Goal: Feedback & Contribution: Contribute content

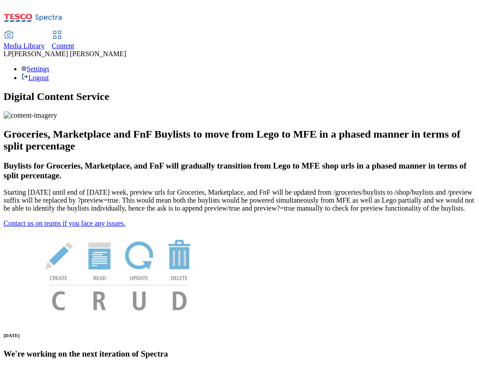
click at [45, 42] on span "Media Library" at bounding box center [24, 46] width 41 height 8
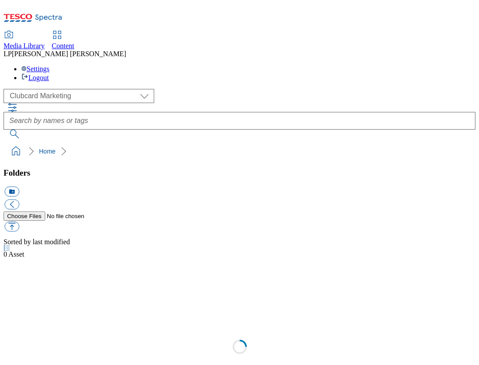
scroll to position [0, 0]
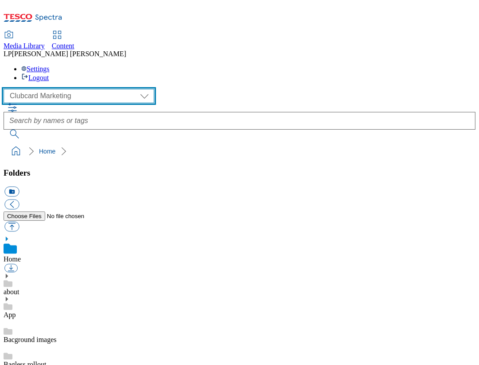
click at [48, 89] on select "Clubcard Marketing Demo Dotcom UK Emails GHS Marketing UK GHS Product UK GHS RO…" at bounding box center [79, 96] width 151 height 14
select select "flare-ghs-roi"
click at [6, 89] on select "Clubcard Marketing Demo Dotcom UK Emails GHS Marketing UK GHS Product UK GHS RO…" at bounding box center [79, 96] width 151 height 14
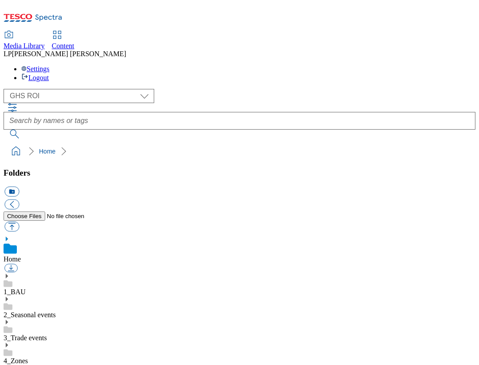
click at [10, 273] on icon at bounding box center [7, 276] width 6 height 6
click at [10, 365] on icon at bounding box center [7, 368] width 6 height 6
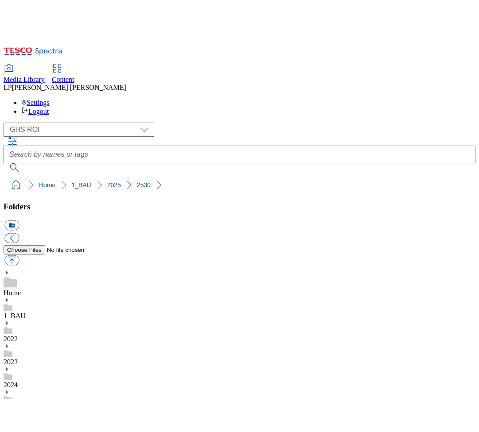
scroll to position [498, 0]
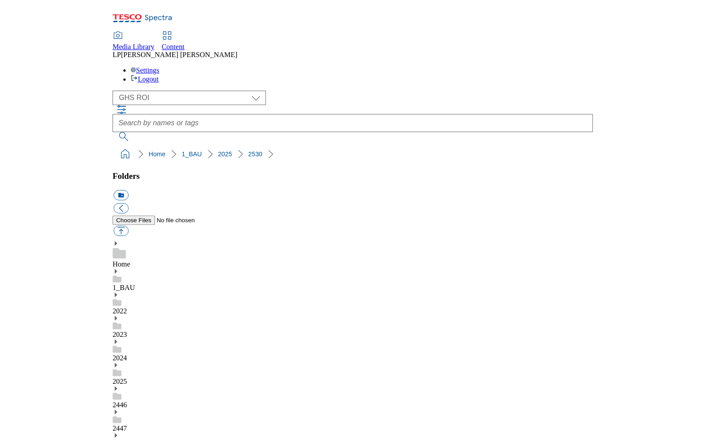
scroll to position [196, 0]
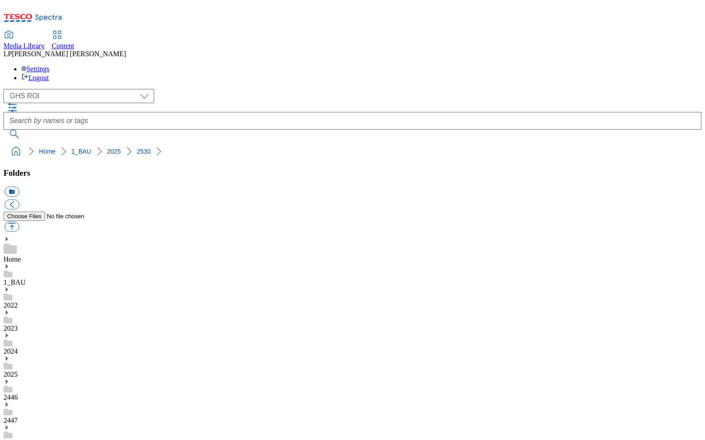
scroll to position [0, 0]
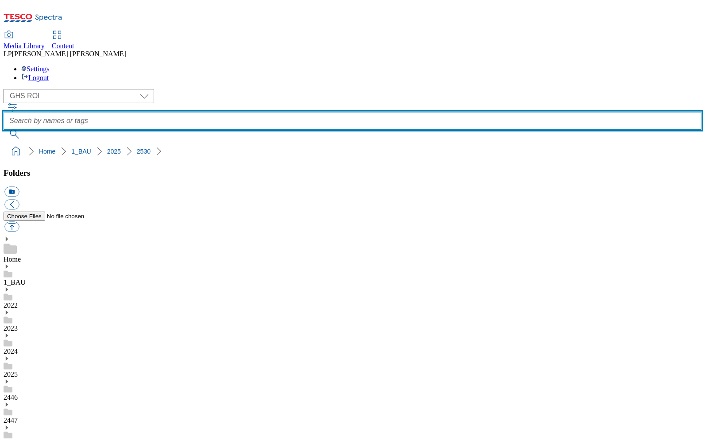
click at [273, 112] on input "text" at bounding box center [353, 121] width 698 height 18
type input "a"
type input "roi apm"
click at [4, 130] on button "submit" at bounding box center [15, 134] width 23 height 9
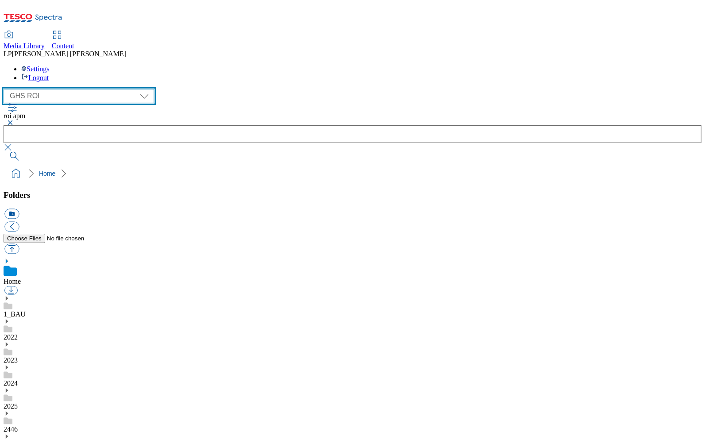
click at [64, 89] on select "Clubcard Marketing Demo Dotcom UK Emails GHS Marketing UK GHS Product UK GHS RO…" at bounding box center [79, 96] width 151 height 14
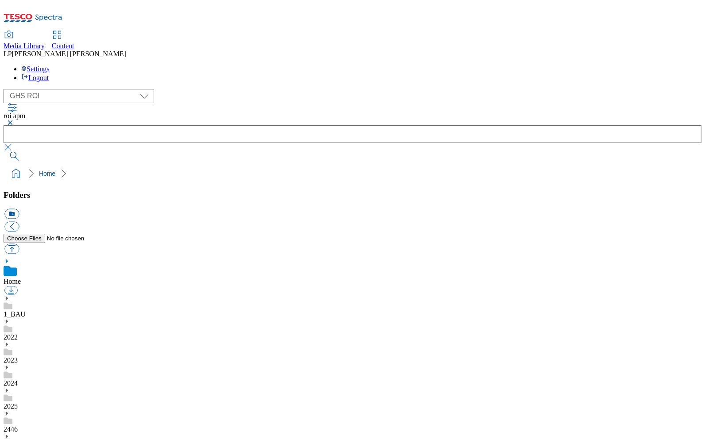
click at [14, 120] on button "button" at bounding box center [9, 122] width 11 height 5
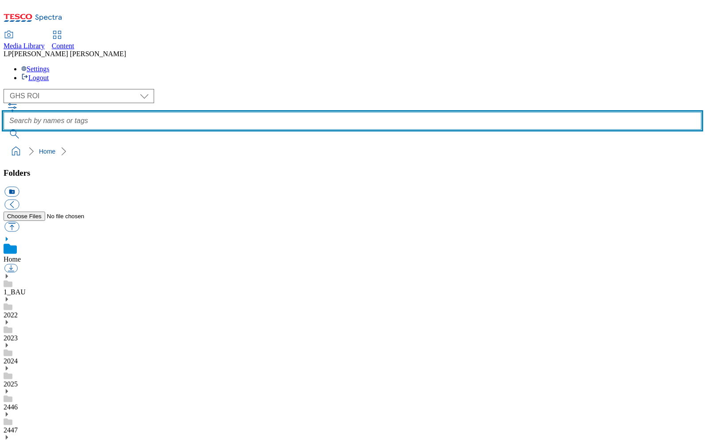
click at [313, 112] on input "text" at bounding box center [353, 121] width 698 height 18
type input "aldi price match"
click at [4, 130] on button "submit" at bounding box center [15, 134] width 23 height 9
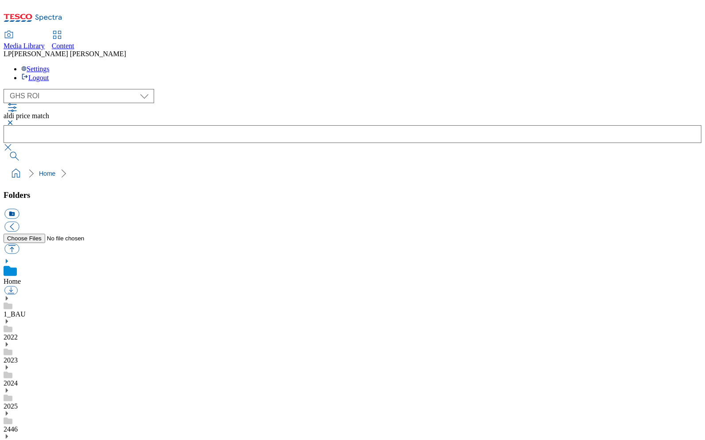
click at [10, 365] on icon at bounding box center [7, 391] width 6 height 6
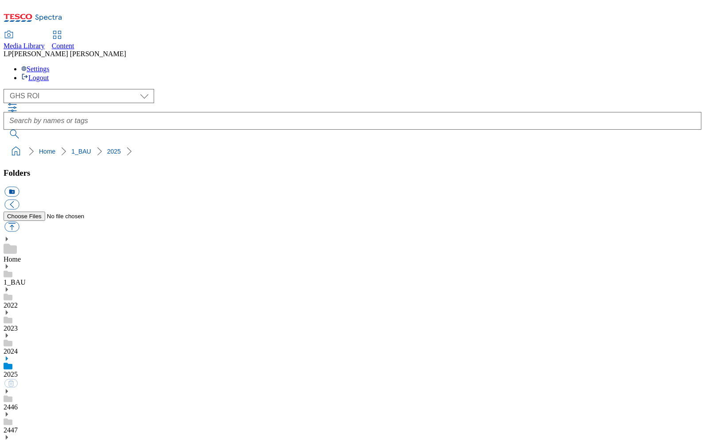
scroll to position [59, 0]
drag, startPoint x: 20, startPoint y: 427, endPoint x: 33, endPoint y: 416, distance: 16.9
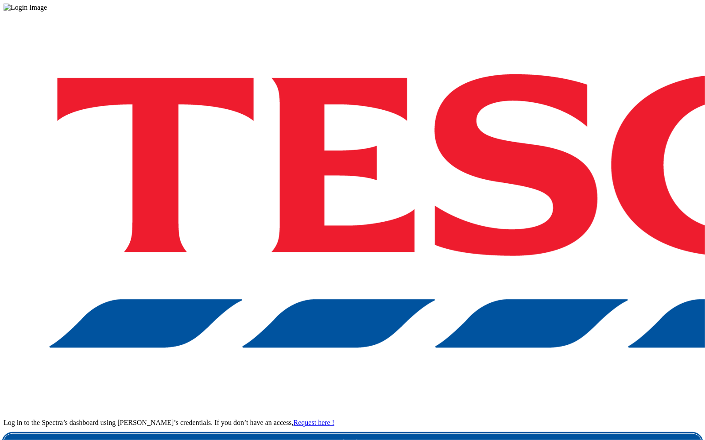
click at [483, 434] on link "Login" at bounding box center [353, 443] width 698 height 18
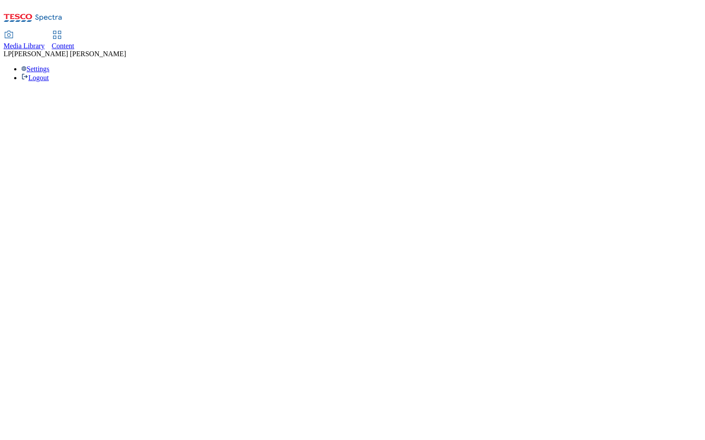
select select "flare-ghs-roi"
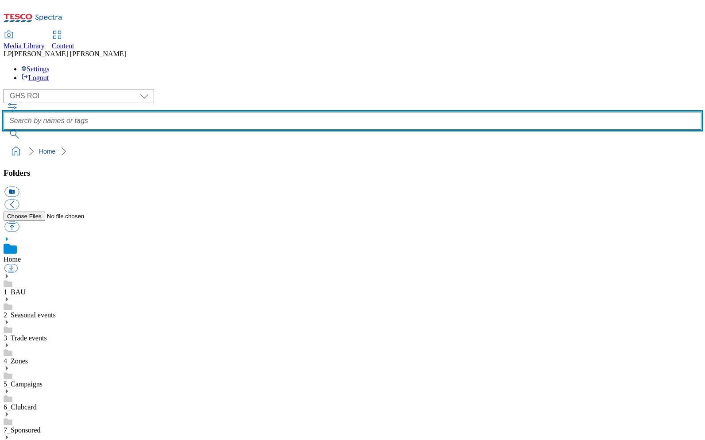
click at [288, 112] on input "text" at bounding box center [353, 121] width 698 height 18
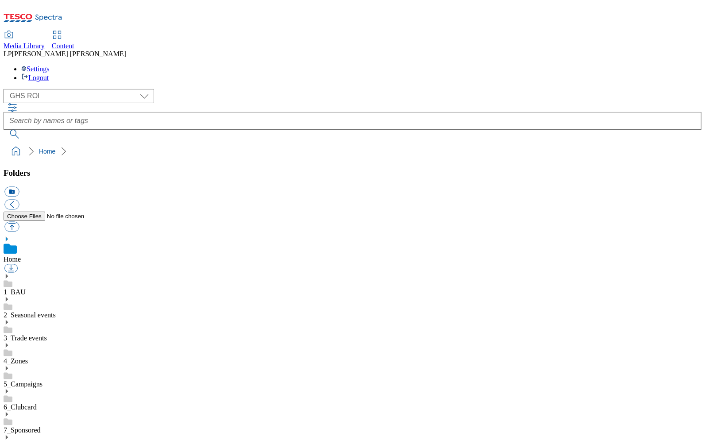
click at [10, 342] on icon at bounding box center [7, 345] width 6 height 6
click at [50, 405] on link "aldi-price-match" at bounding box center [27, 409] width 47 height 8
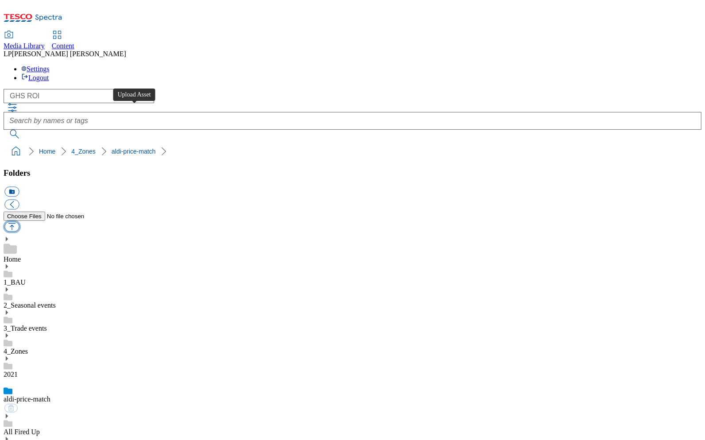
click at [19, 222] on button "button" at bounding box center [11, 227] width 15 height 10
type input "C:\fakepath\Aldi_Price_Match_15-Sep.pdf"
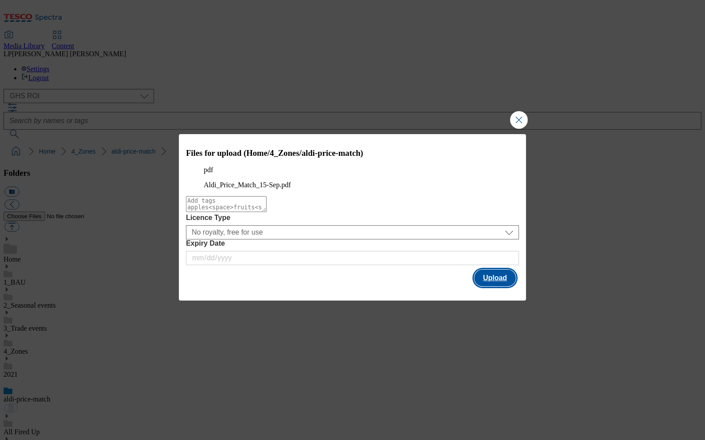
click at [497, 287] on button "Upload" at bounding box center [495, 278] width 42 height 17
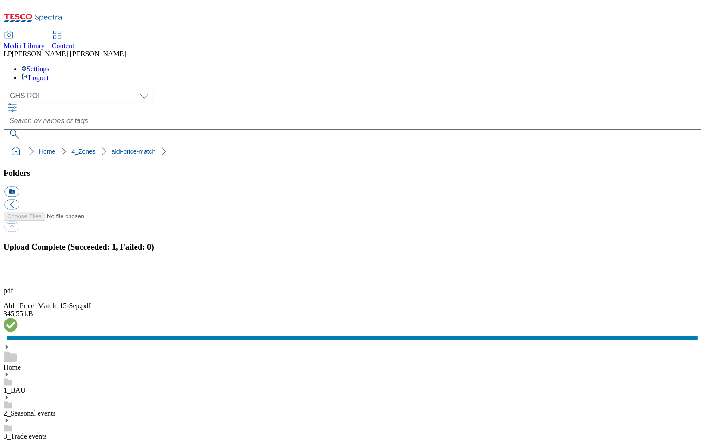
click at [18, 318] on use at bounding box center [11, 325] width 14 height 14
click at [18, 271] on button "button" at bounding box center [10, 275] width 13 height 8
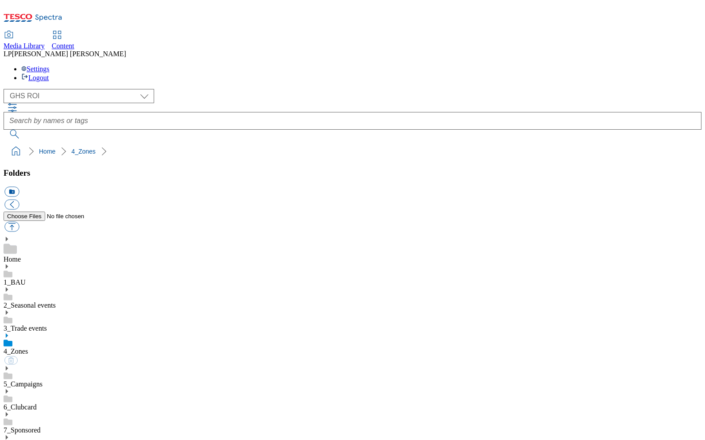
select select "flare-ghs-roi"
